Goal: Task Accomplishment & Management: Use online tool/utility

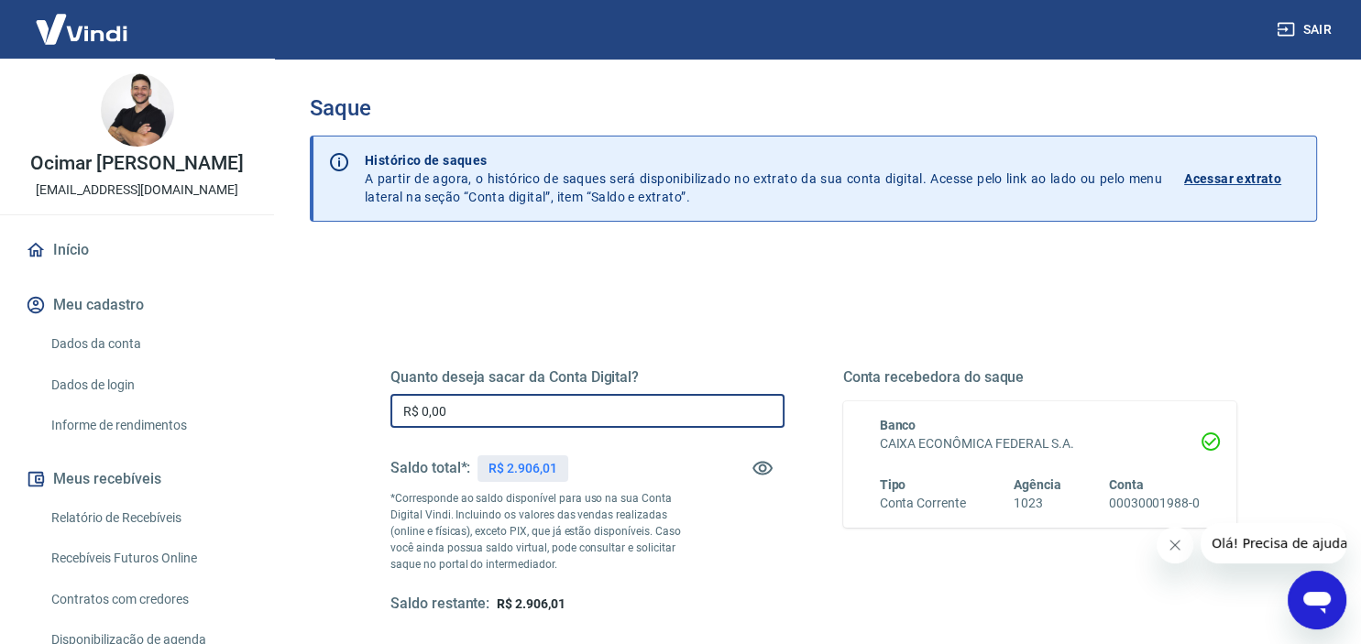
drag, startPoint x: 562, startPoint y: 407, endPoint x: 559, endPoint y: 389, distance: 18.5
click at [562, 405] on input "R$ 0,00" at bounding box center [587, 411] width 394 height 34
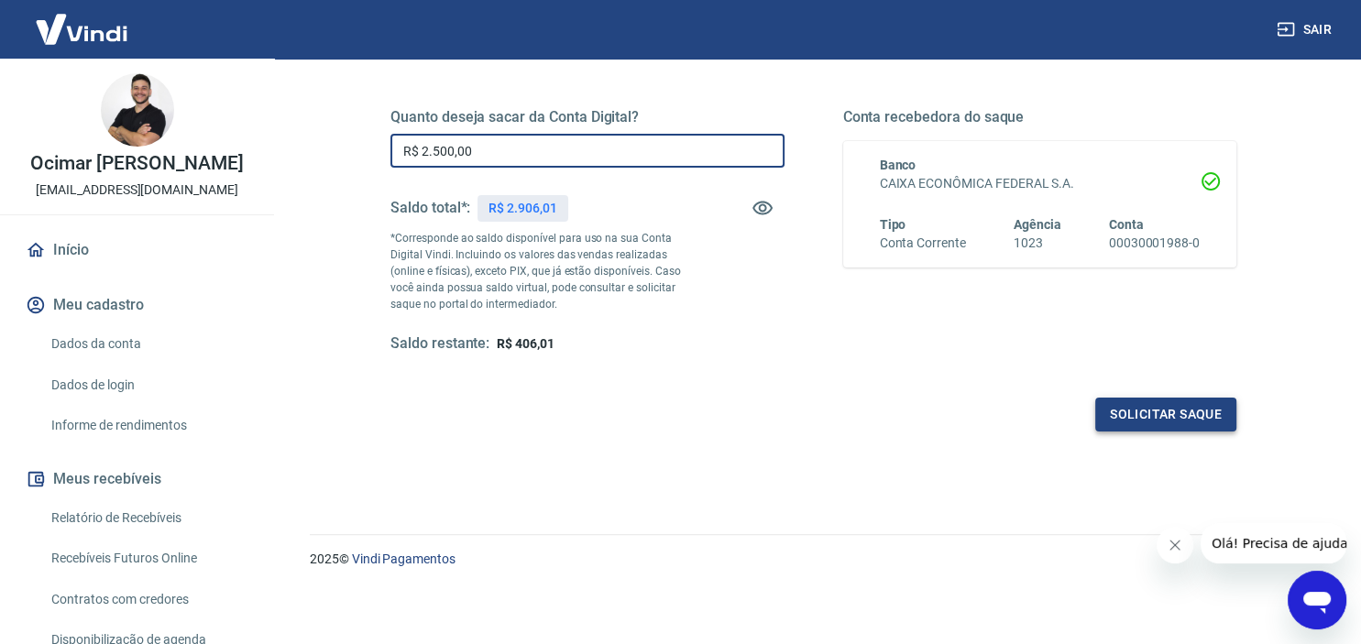
type input "R$ 2.500,00"
click at [1159, 423] on button "Solicitar saque" at bounding box center [1165, 415] width 141 height 34
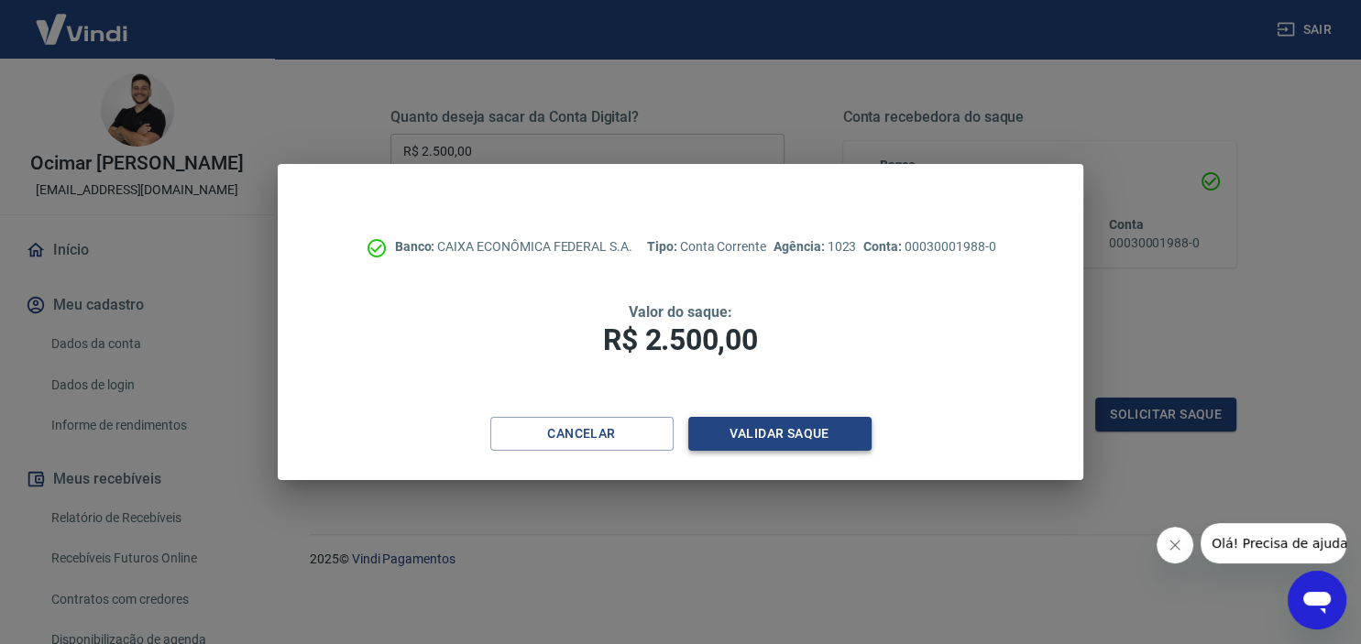
click at [764, 442] on button "Validar saque" at bounding box center [779, 434] width 183 height 34
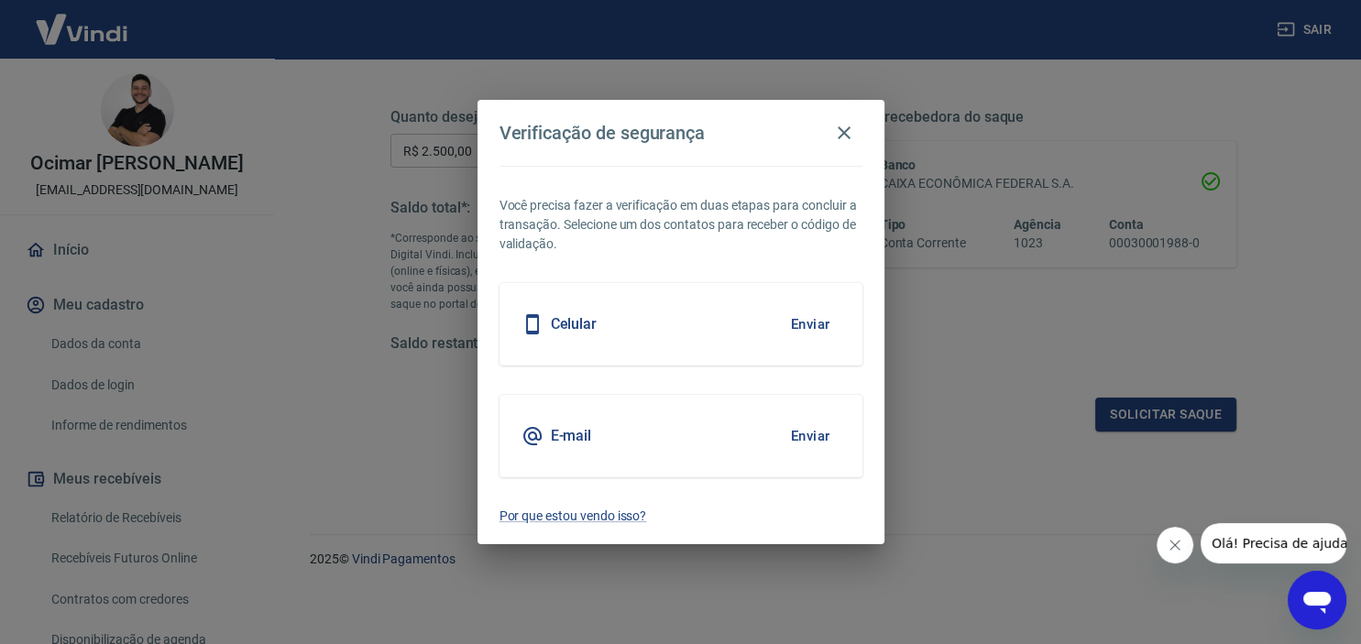
click at [824, 329] on button "Enviar" at bounding box center [811, 324] width 60 height 38
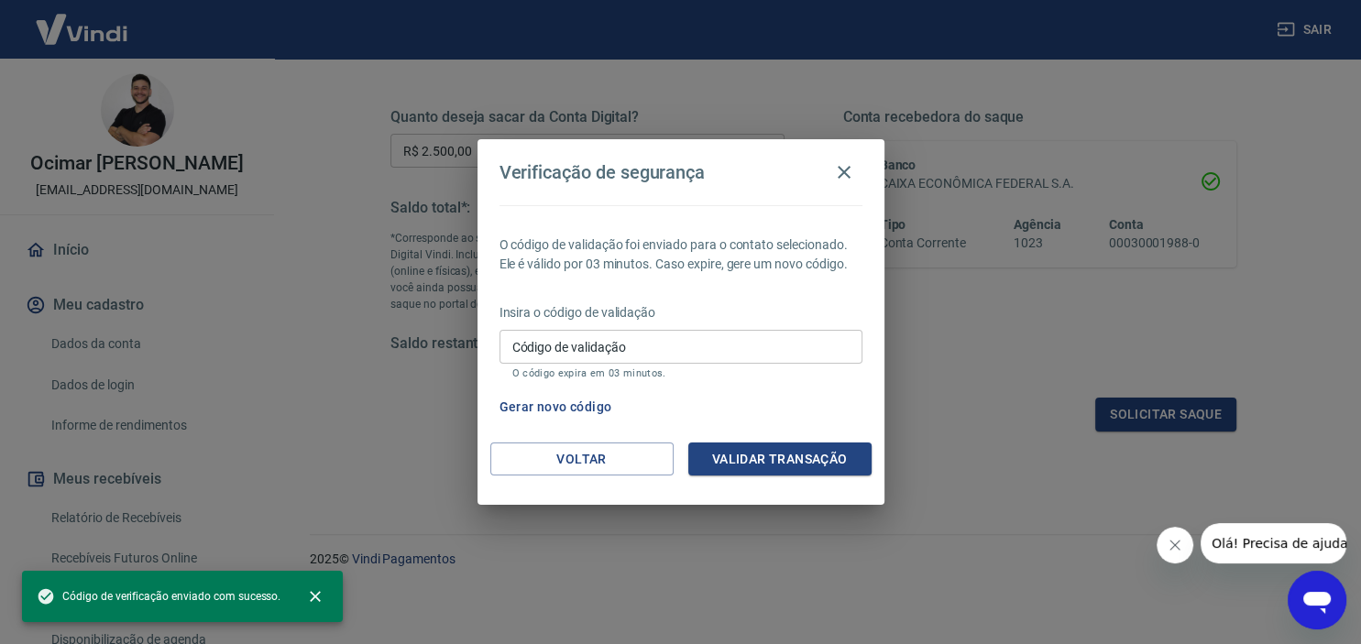
click at [705, 350] on input "Código de validação" at bounding box center [681, 347] width 363 height 34
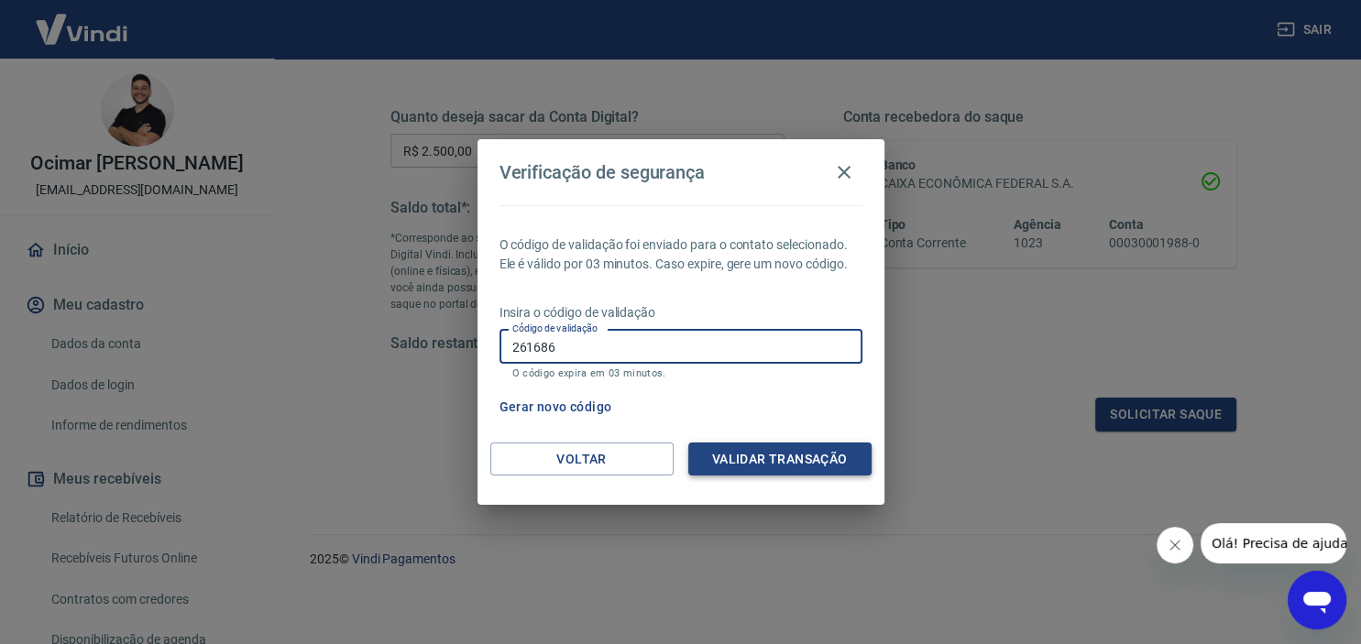
type input "261686"
click at [752, 455] on button "Validar transação" at bounding box center [779, 460] width 183 height 34
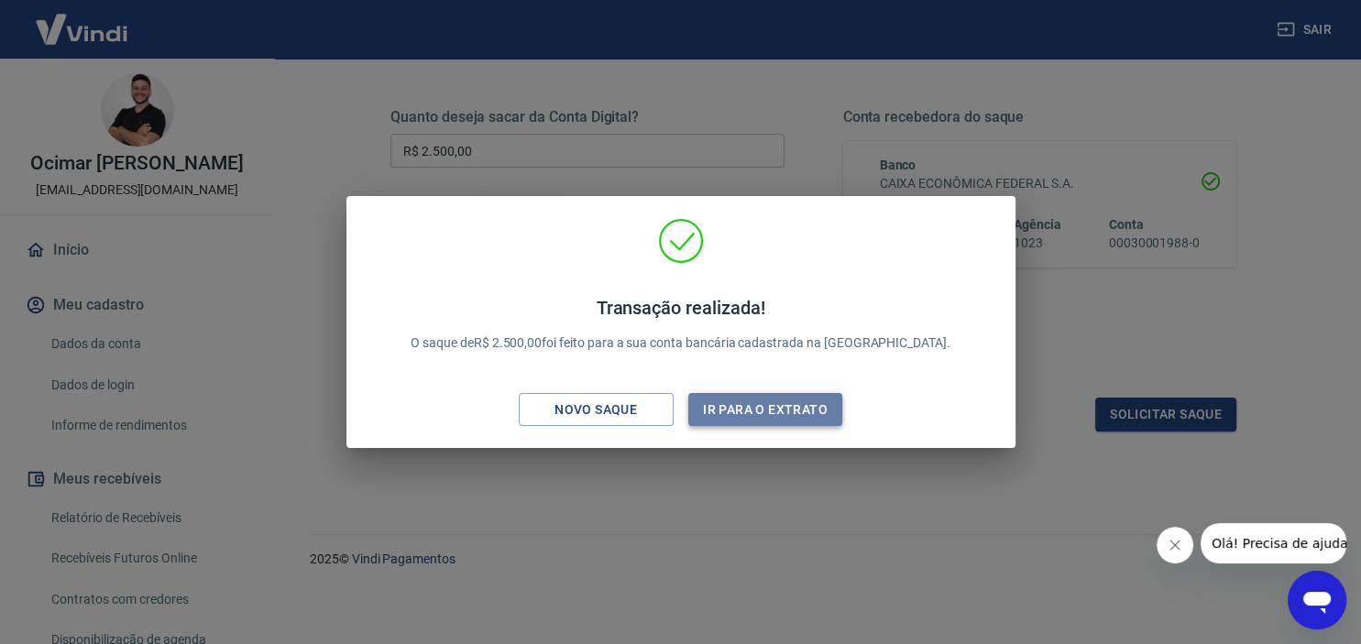
click at [749, 420] on button "Ir para o extrato" at bounding box center [765, 410] width 155 height 34
